Goal: Information Seeking & Learning: Learn about a topic

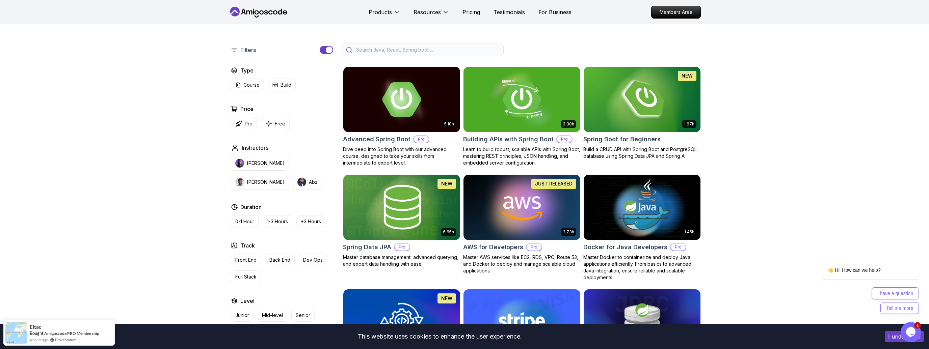
scroll to position [181, 0]
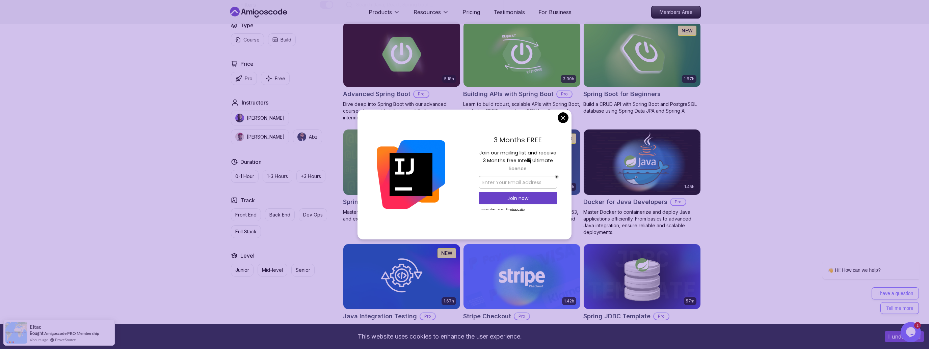
click at [659, 51] on img at bounding box center [641, 54] width 122 height 68
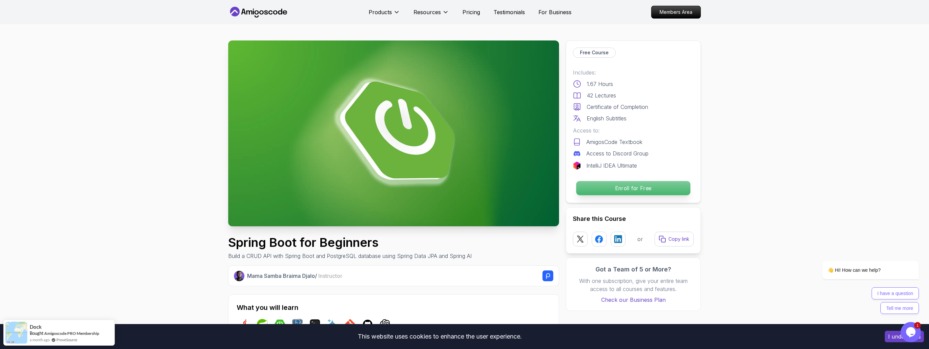
click at [631, 188] on p "Enroll for Free" at bounding box center [633, 188] width 114 height 14
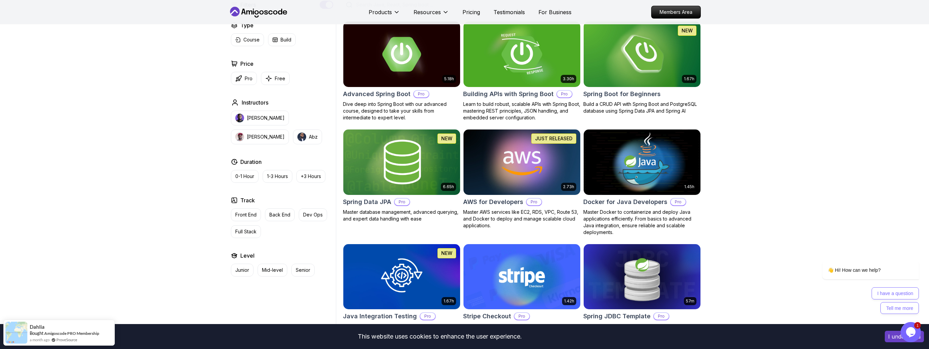
scroll to position [136, 0]
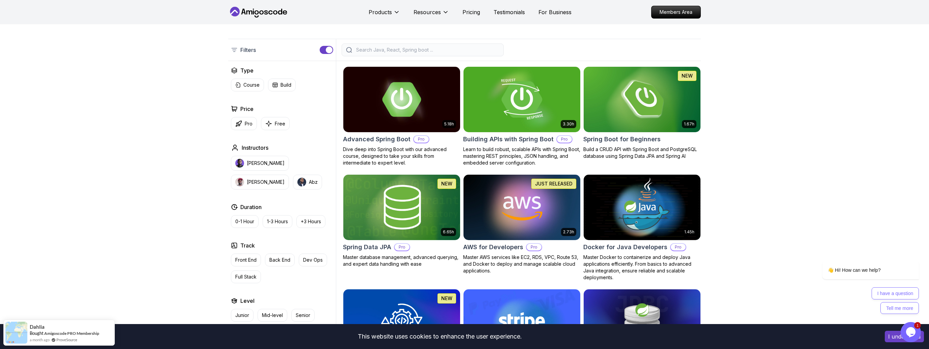
click at [519, 142] on h2 "Building APIs with Spring Boot" at bounding box center [508, 139] width 90 height 9
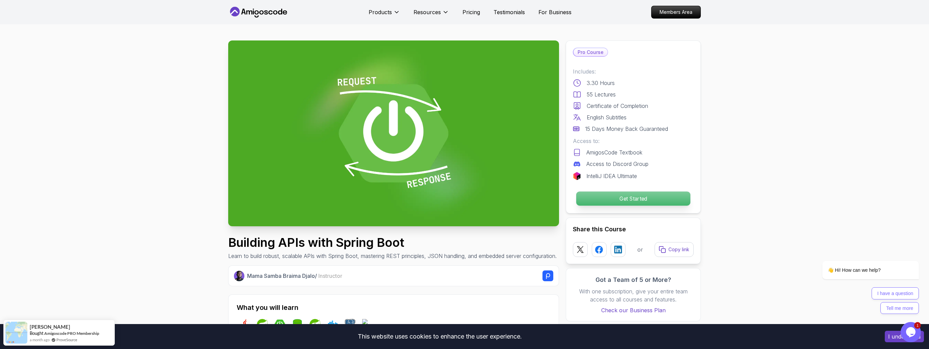
click at [650, 199] on p "Get Started" at bounding box center [633, 199] width 114 height 14
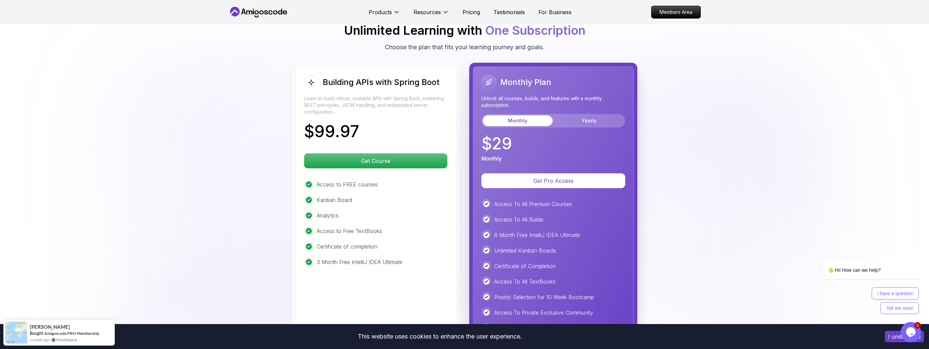
scroll to position [1514, 0]
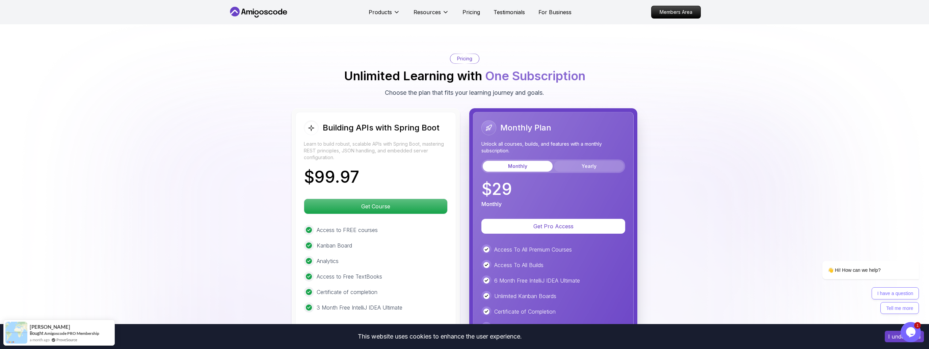
click at [593, 161] on button "Yearly" at bounding box center [589, 166] width 70 height 11
click at [518, 161] on button "Monthly" at bounding box center [518, 166] width 70 height 11
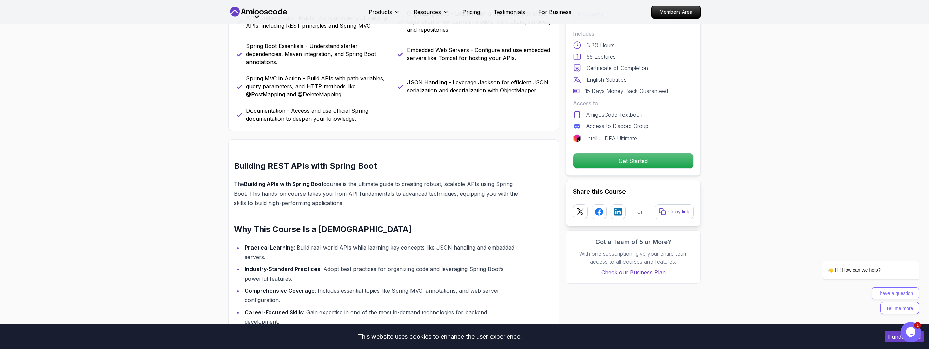
scroll to position [154, 0]
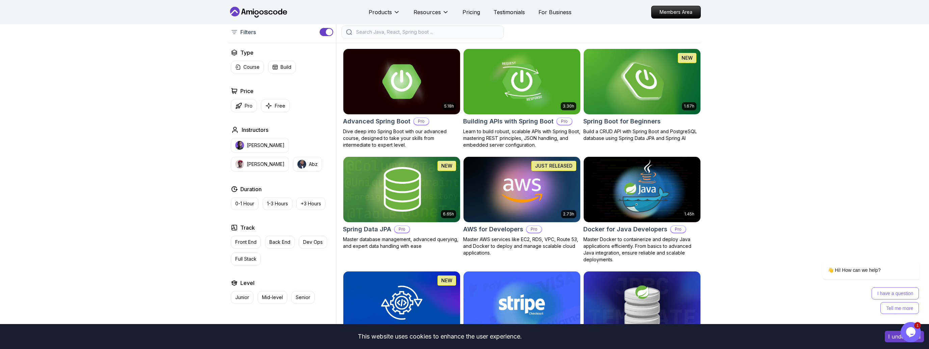
scroll to position [136, 0]
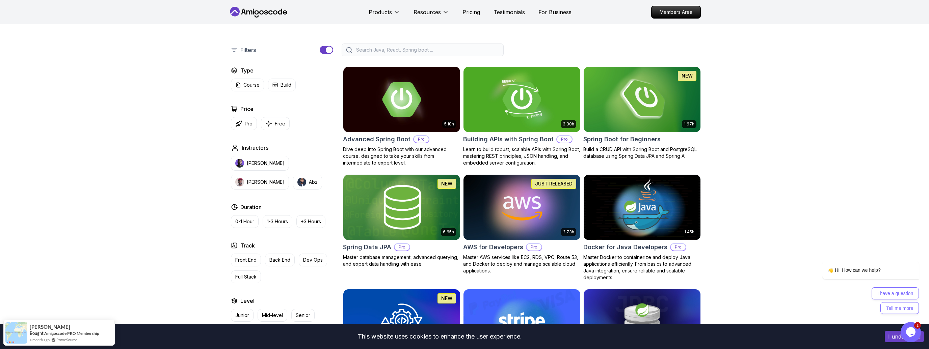
click at [625, 141] on h2 "Spring Boot for Beginners" at bounding box center [621, 139] width 77 height 9
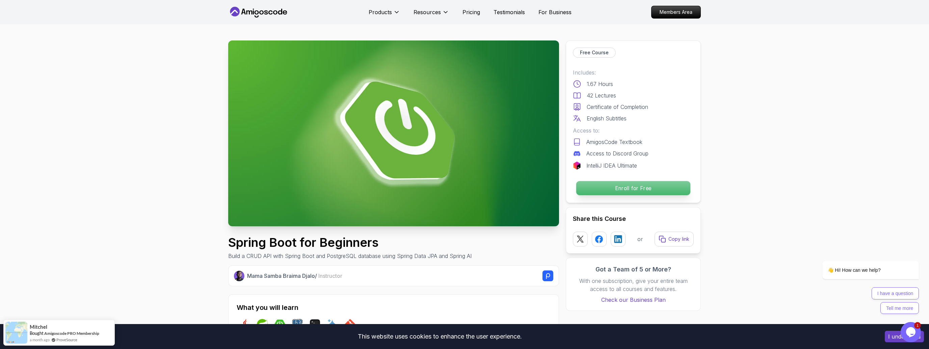
click at [638, 187] on p "Enroll for Free" at bounding box center [633, 188] width 114 height 14
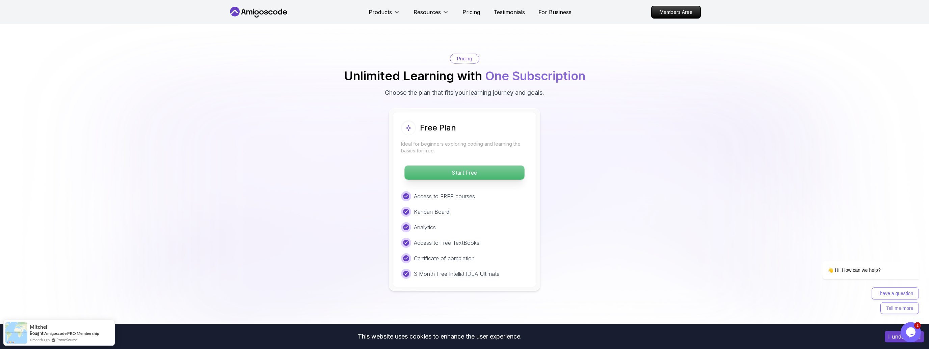
click at [495, 166] on p "Start Free" at bounding box center [464, 173] width 120 height 14
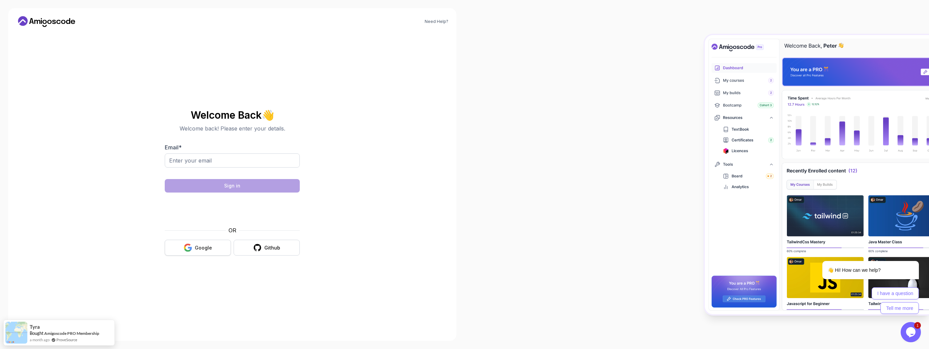
click at [200, 247] on div "Google" at bounding box center [203, 248] width 17 height 7
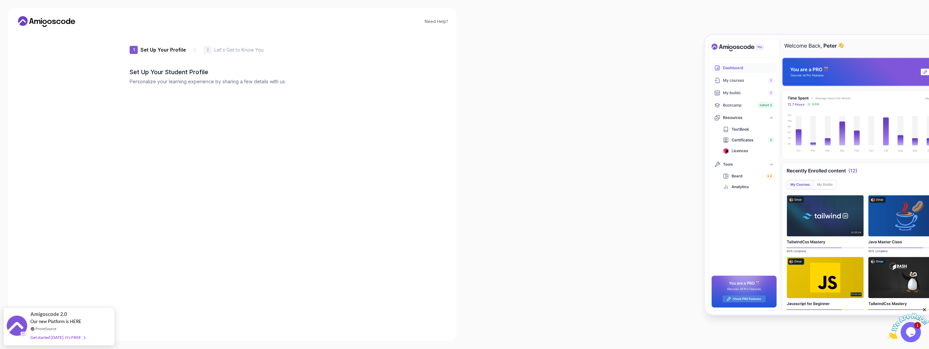
type input "quickhummingbird27c7c"
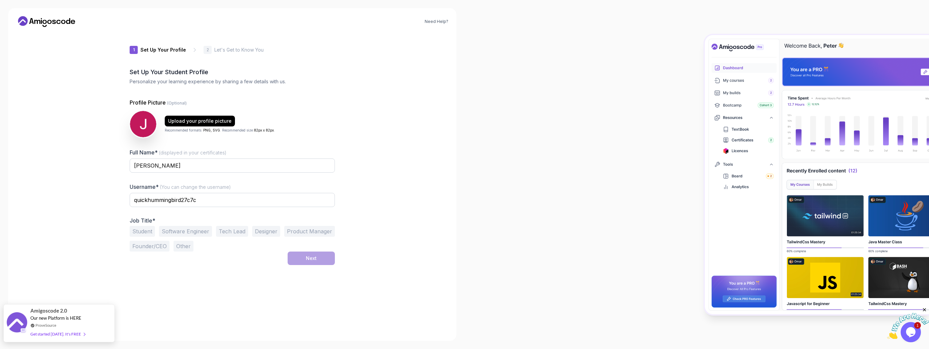
click at [62, 334] on div "Get started today. It's FREE" at bounding box center [57, 334] width 55 height 8
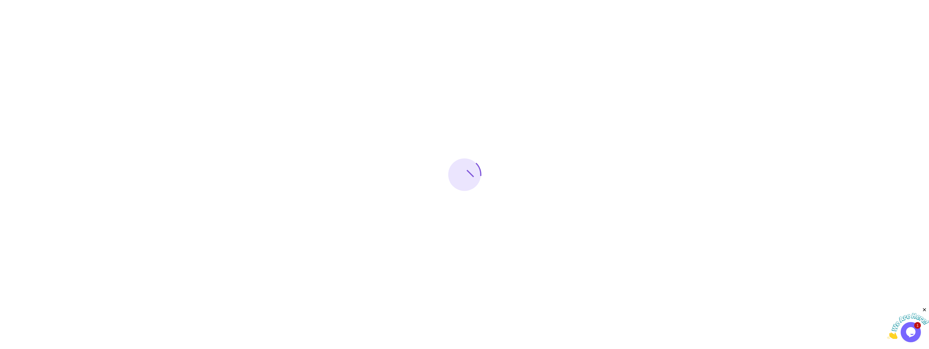
click at [912, 330] on img at bounding box center [908, 326] width 42 height 27
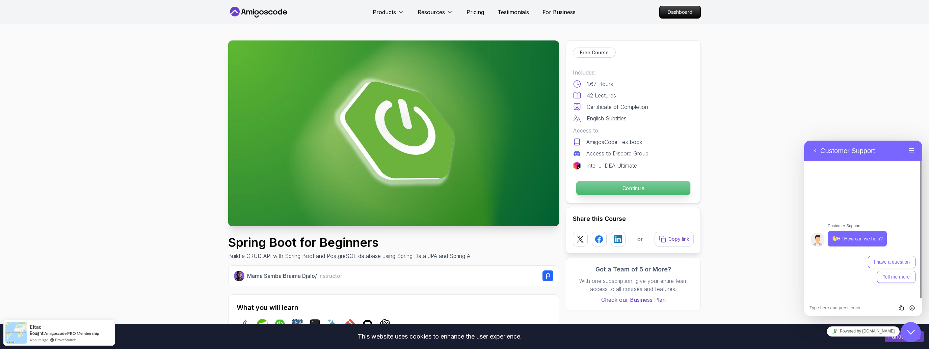
click at [625, 189] on p "Continue" at bounding box center [633, 188] width 114 height 14
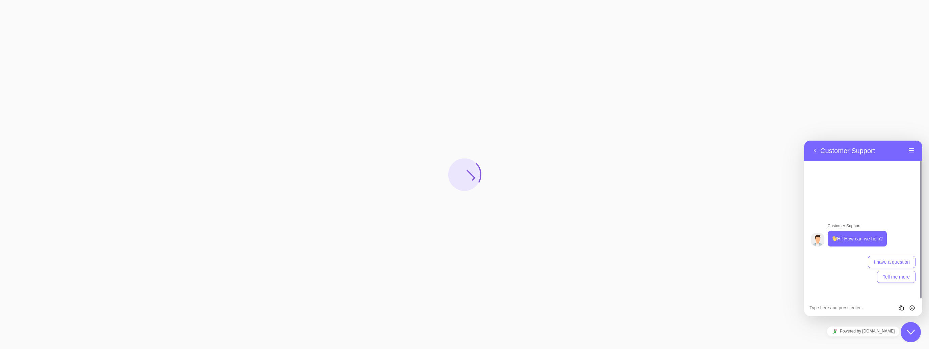
click at [908, 335] on icon "Close Chat This icon closes the chat window." at bounding box center [910, 332] width 8 height 8
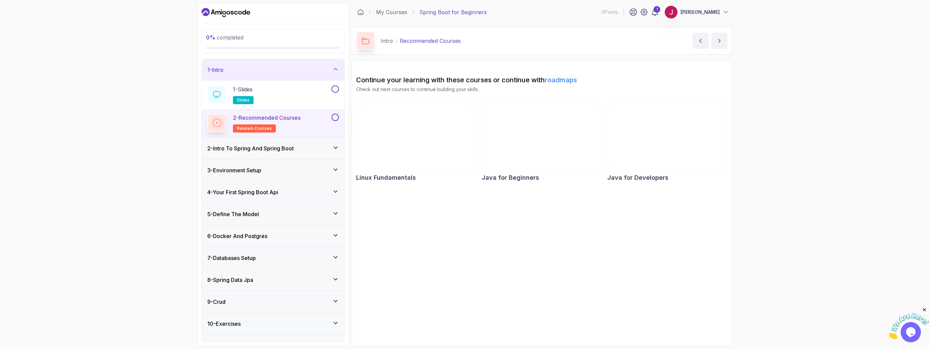
scroll to position [35, 0]
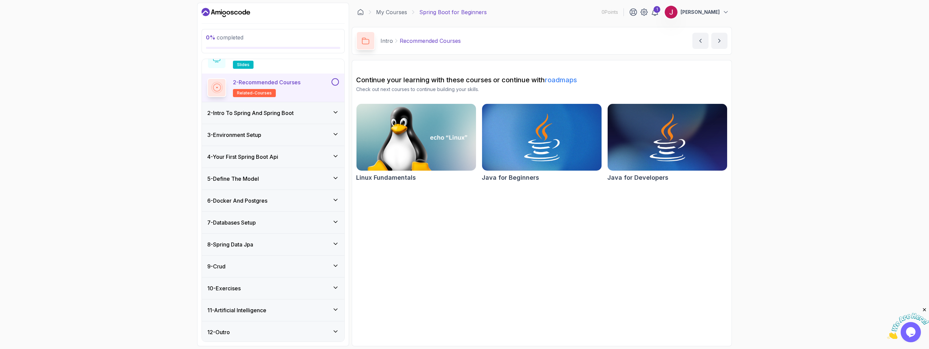
click at [291, 114] on h3 "2 - Intro To Spring And Spring Boot" at bounding box center [250, 113] width 86 height 8
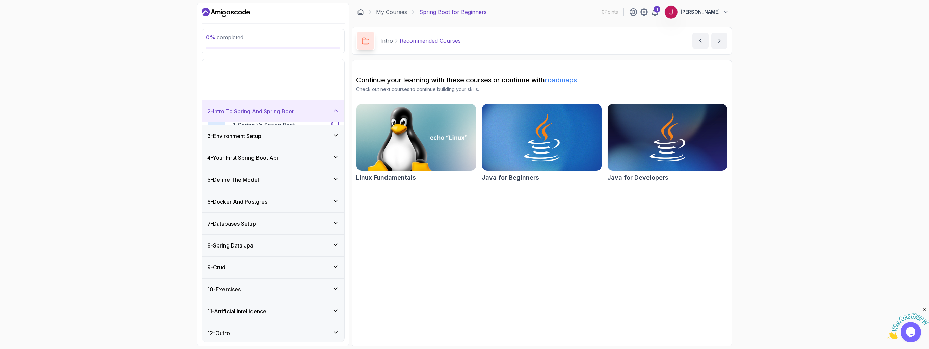
scroll to position [0, 0]
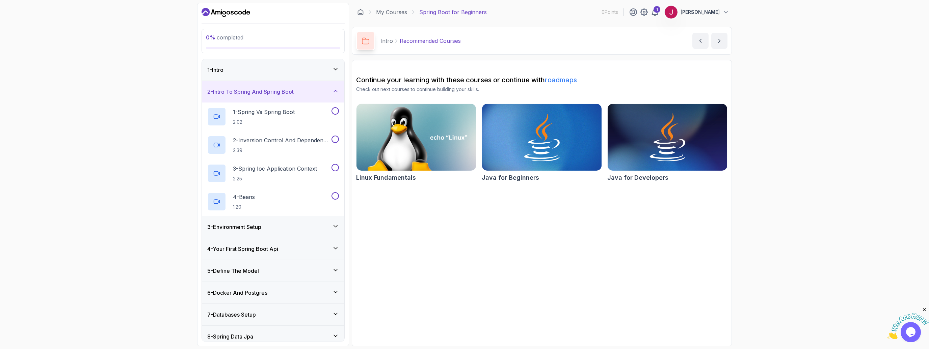
click at [291, 71] on div "1 - Intro" at bounding box center [273, 70] width 132 height 8
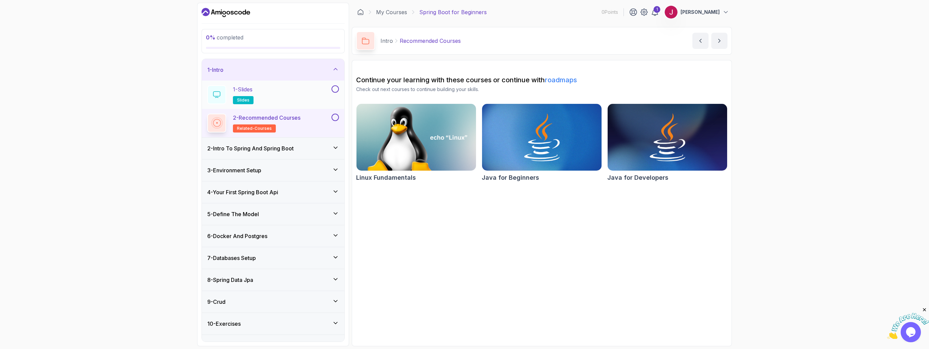
click at [260, 90] on div "1 - Slides slides" at bounding box center [268, 94] width 123 height 19
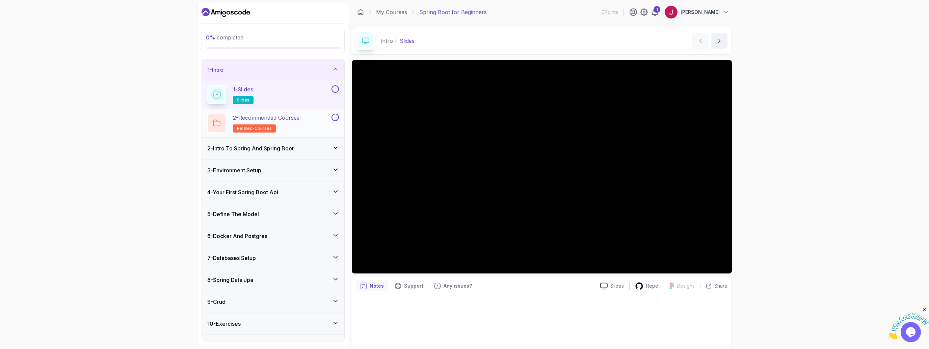
click at [288, 118] on p "2 - Recommended Courses" at bounding box center [266, 118] width 66 height 8
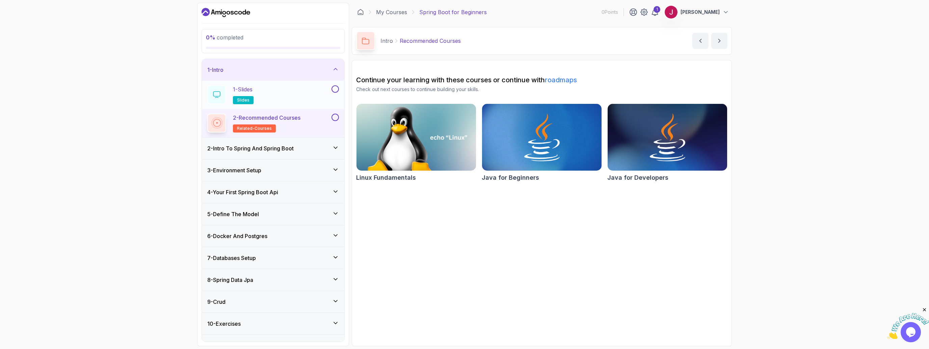
click at [336, 88] on button at bounding box center [334, 88] width 7 height 7
click at [288, 94] on div "1 - Slides slides" at bounding box center [268, 94] width 123 height 19
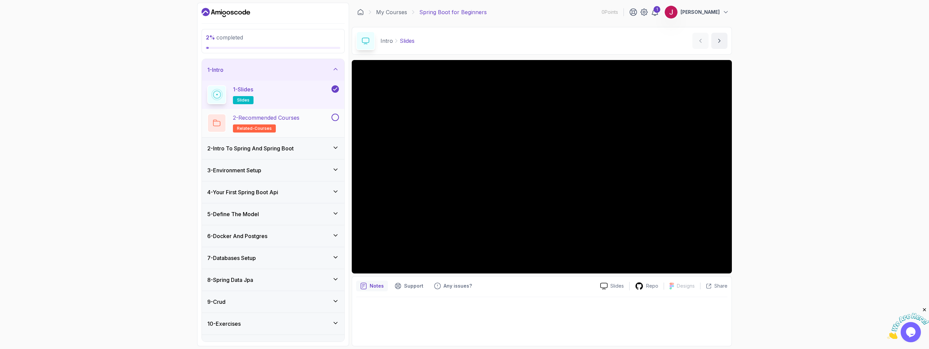
click at [299, 120] on p "2 - Recommended Courses" at bounding box center [266, 118] width 66 height 8
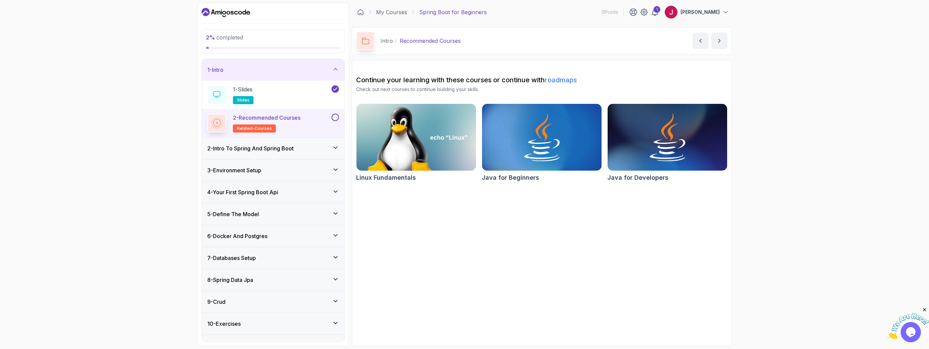
click at [281, 149] on h3 "2 - Intro To Spring And Spring Boot" at bounding box center [250, 148] width 86 height 8
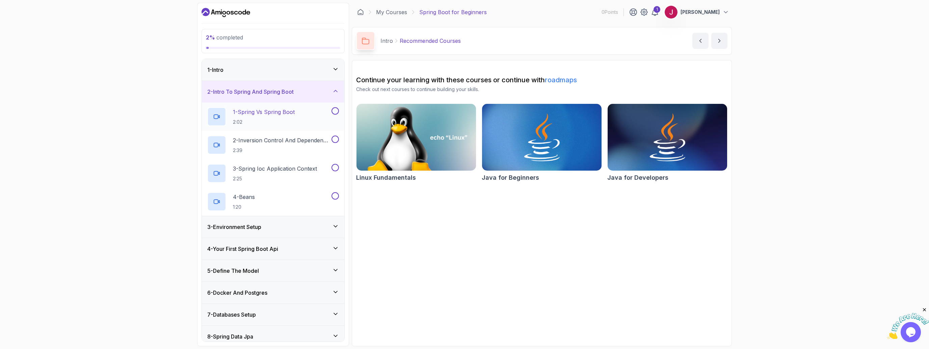
click at [284, 121] on p "2:02" at bounding box center [264, 122] width 62 height 7
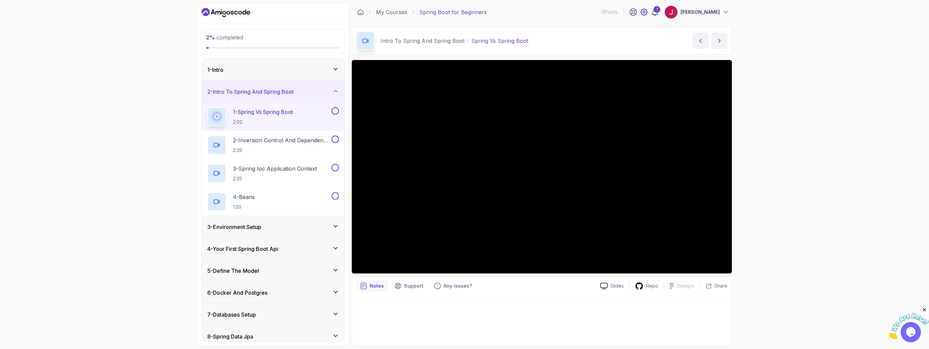
click at [640, 12] on icon at bounding box center [644, 12] width 8 height 8
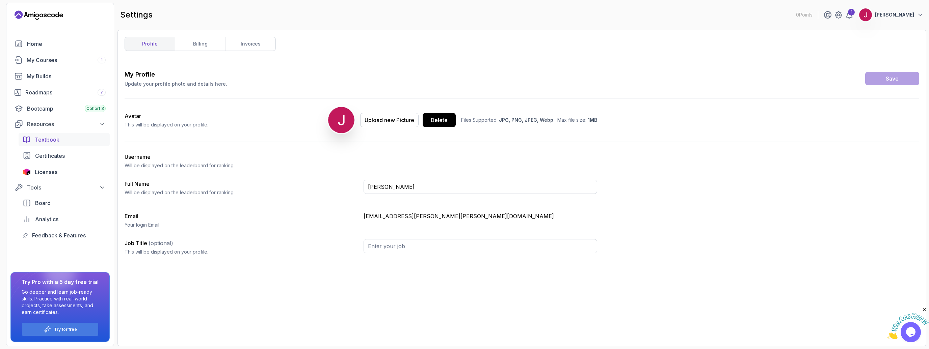
click at [52, 142] on span "Textbook" at bounding box center [47, 140] width 25 height 8
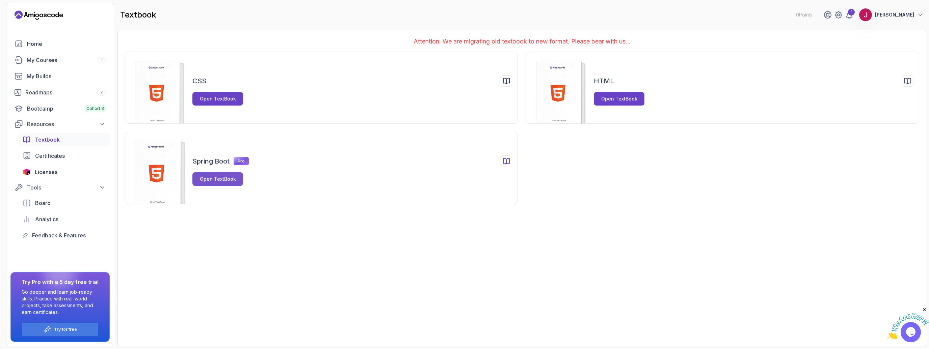
click at [225, 182] on div "Open TextBook" at bounding box center [218, 179] width 36 height 7
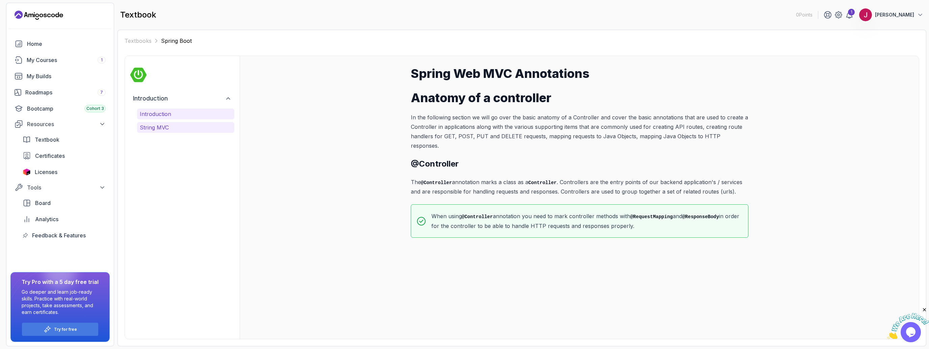
click at [159, 128] on p "String MVC" at bounding box center [186, 127] width 92 height 8
